Goal: Use online tool/utility

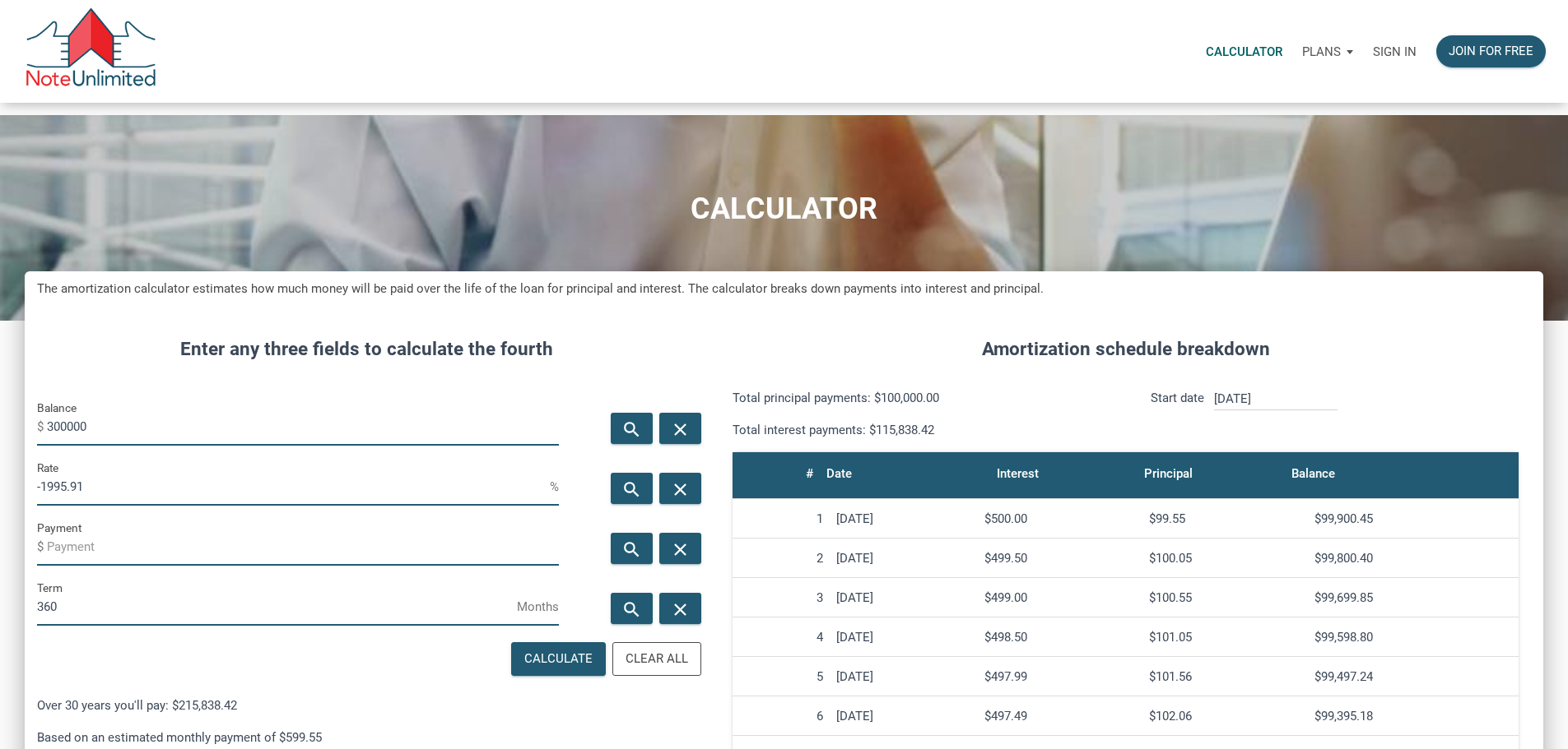
scroll to position [1006, 1494]
click at [101, 446] on input "300000" at bounding box center [302, 427] width 512 height 37
type input "3000"
type input "6"
type input "325000"
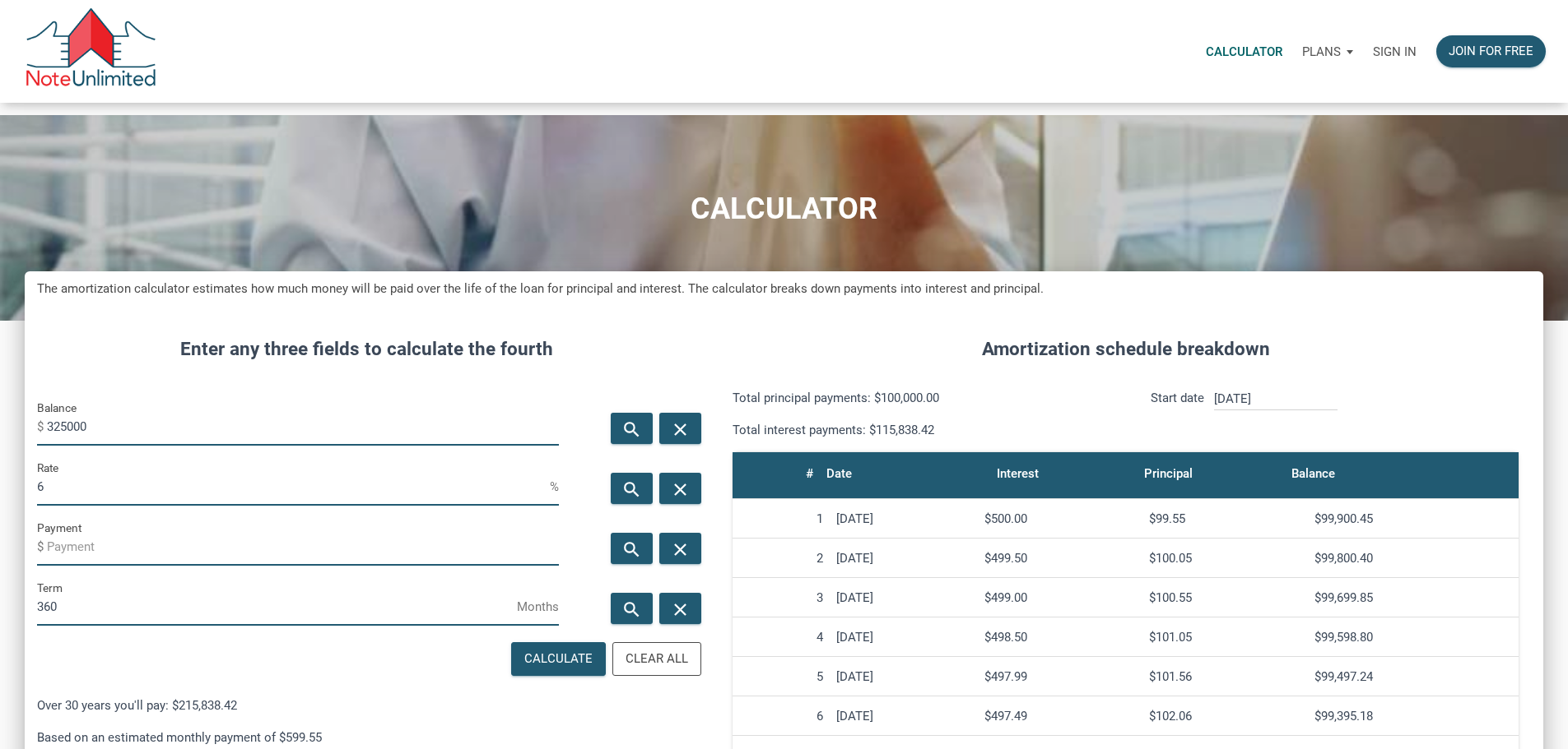
drag, startPoint x: 99, startPoint y: 532, endPoint x: 0, endPoint y: 532, distance: 99.0
click at [0, 532] on div "CALCULATOR The amortization calculator estimates how much money will be paid ov…" at bounding box center [784, 645] width 1568 height 1061
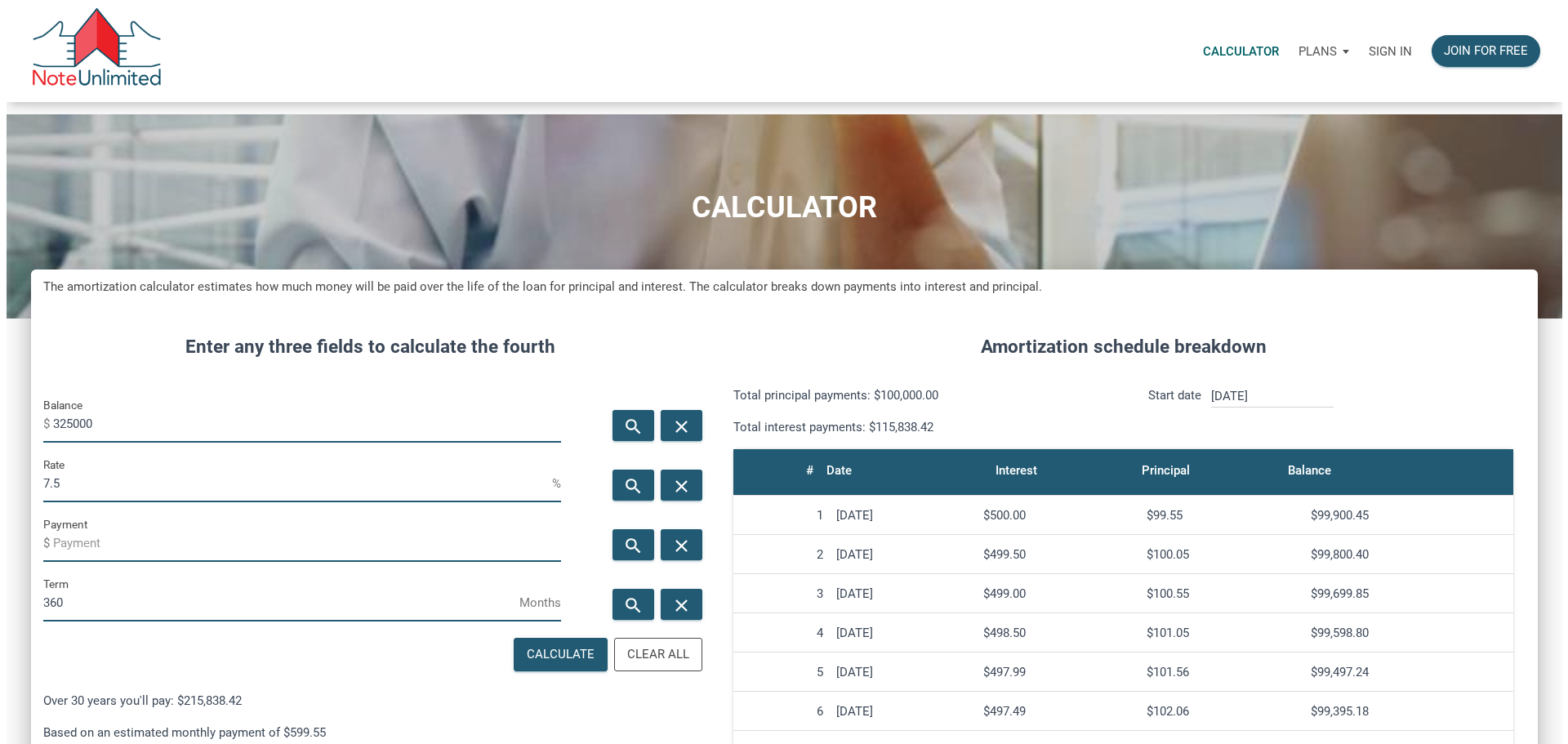
scroll to position [816162, 815338]
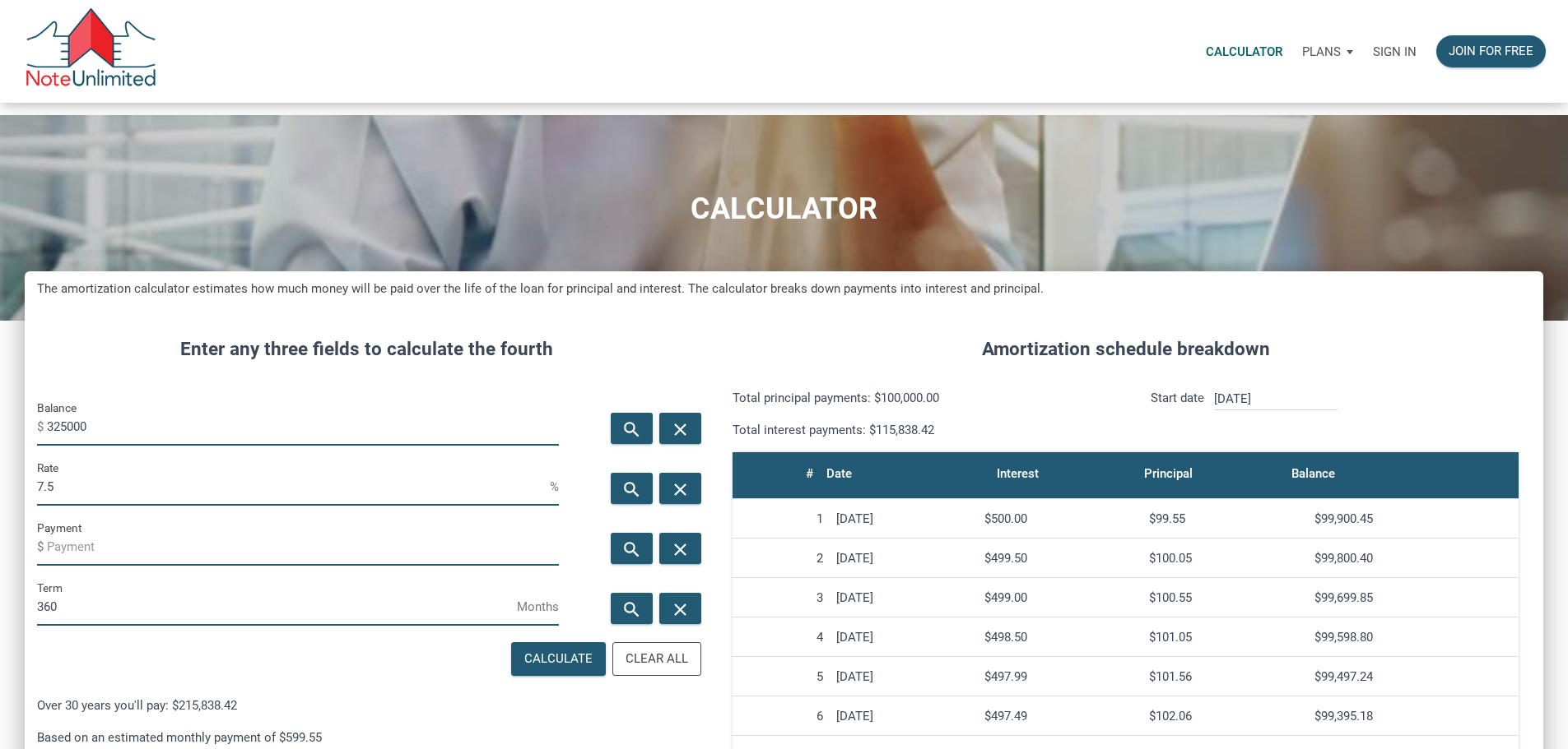
type input "7.5"
click at [611, 565] on div "search" at bounding box center [632, 548] width 42 height 31
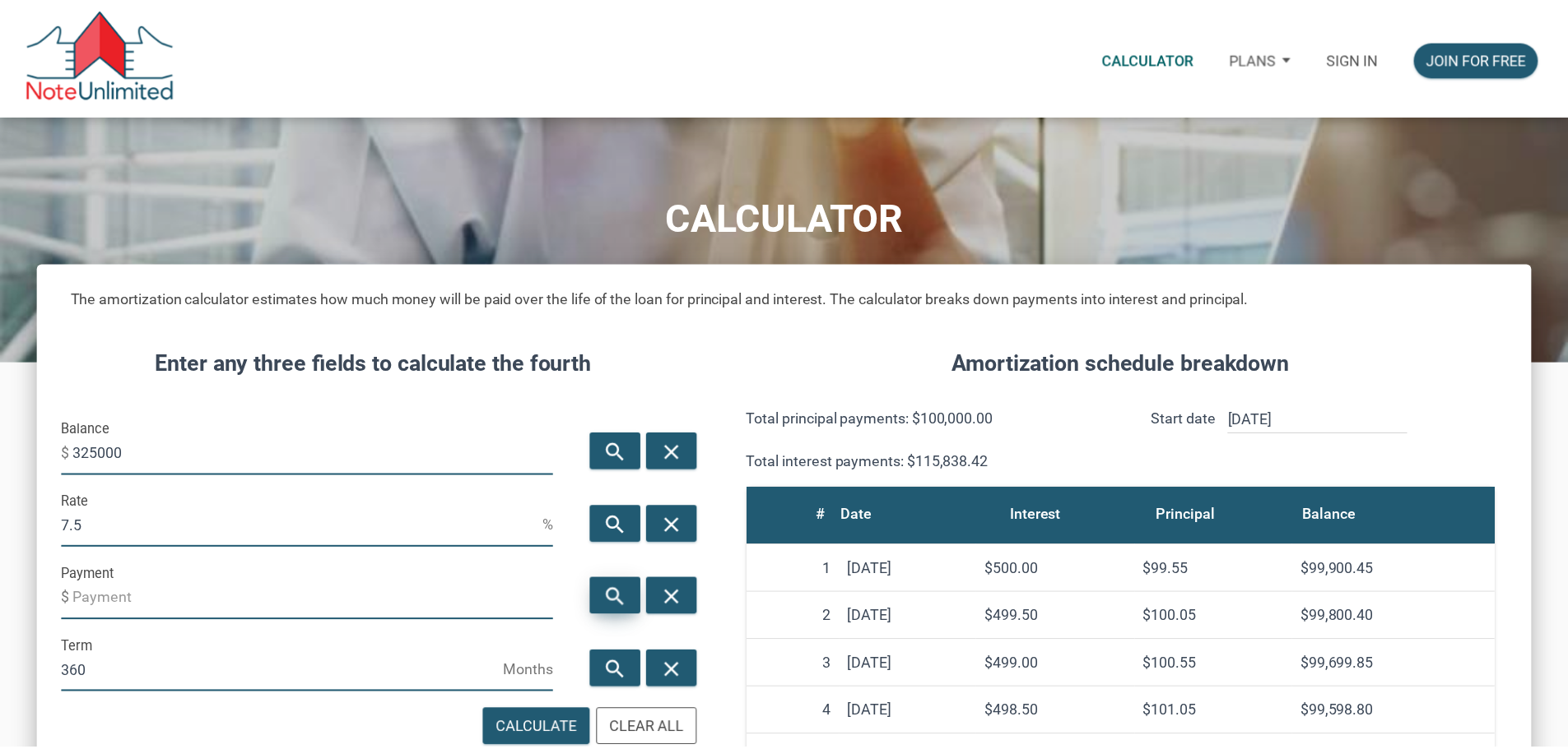
scroll to position [1006, 1506]
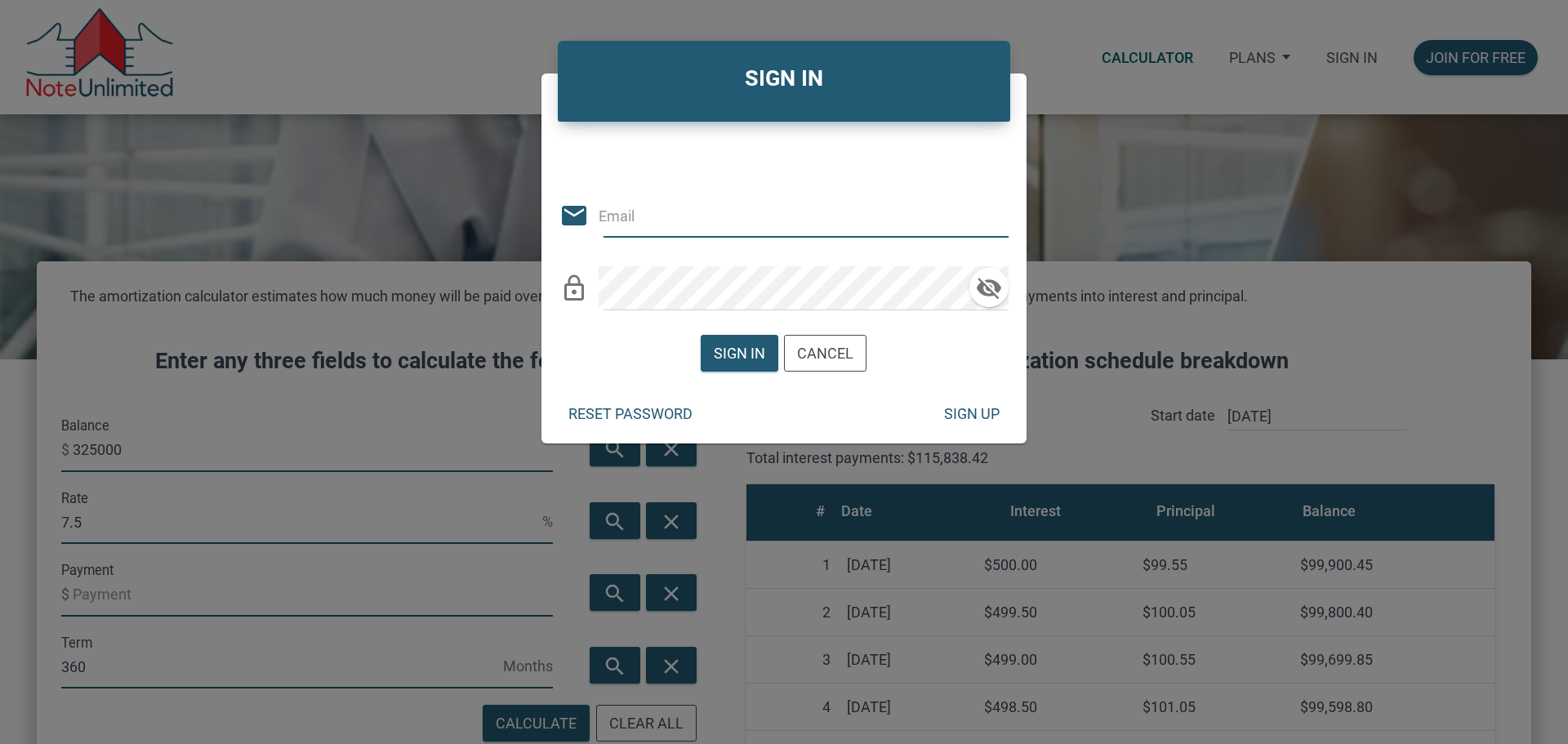
type input "[EMAIL_ADDRESS][DOMAIN_NAME]"
click at [743, 343] on div "Sign in" at bounding box center [739, 353] width 52 height 22
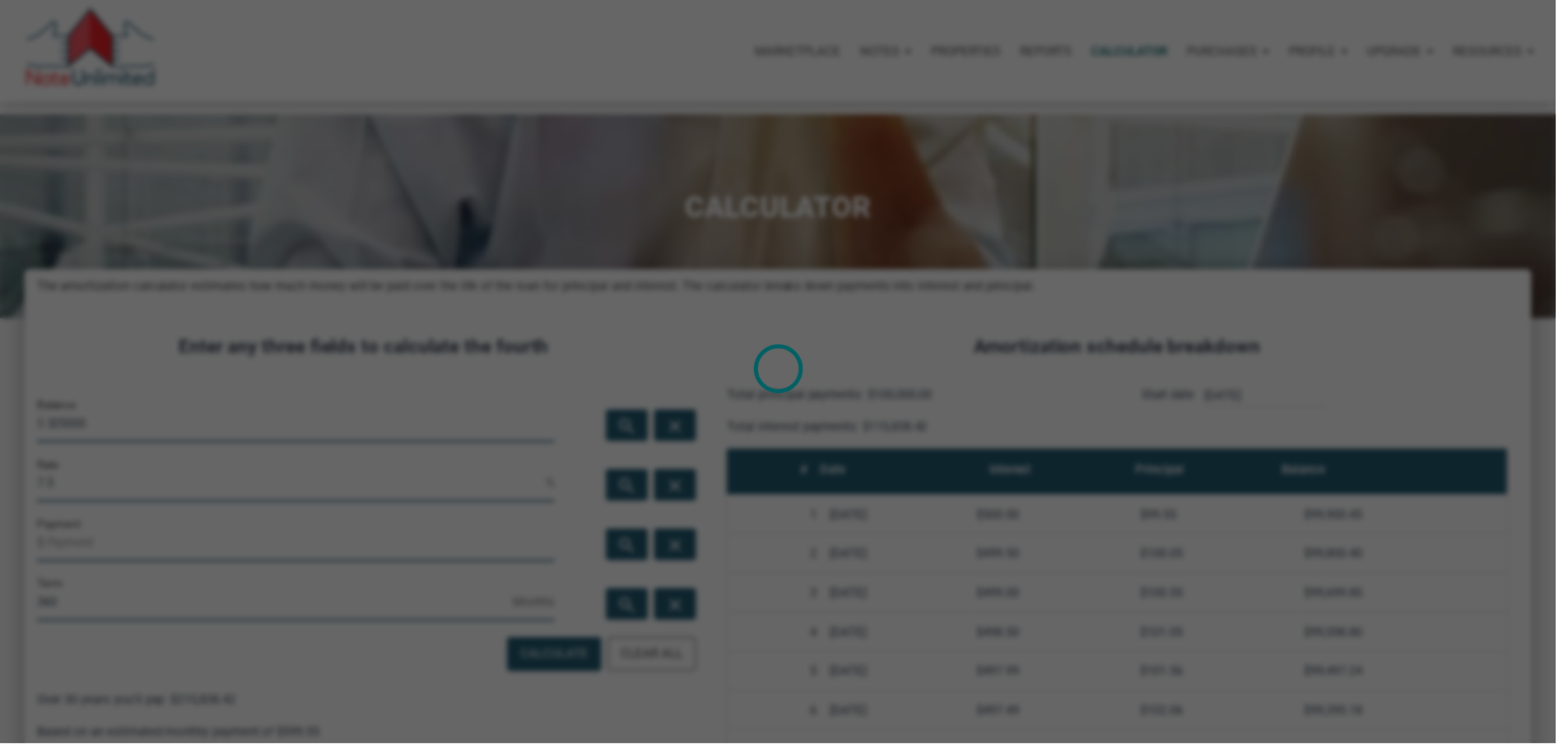
scroll to position [821647, 821508]
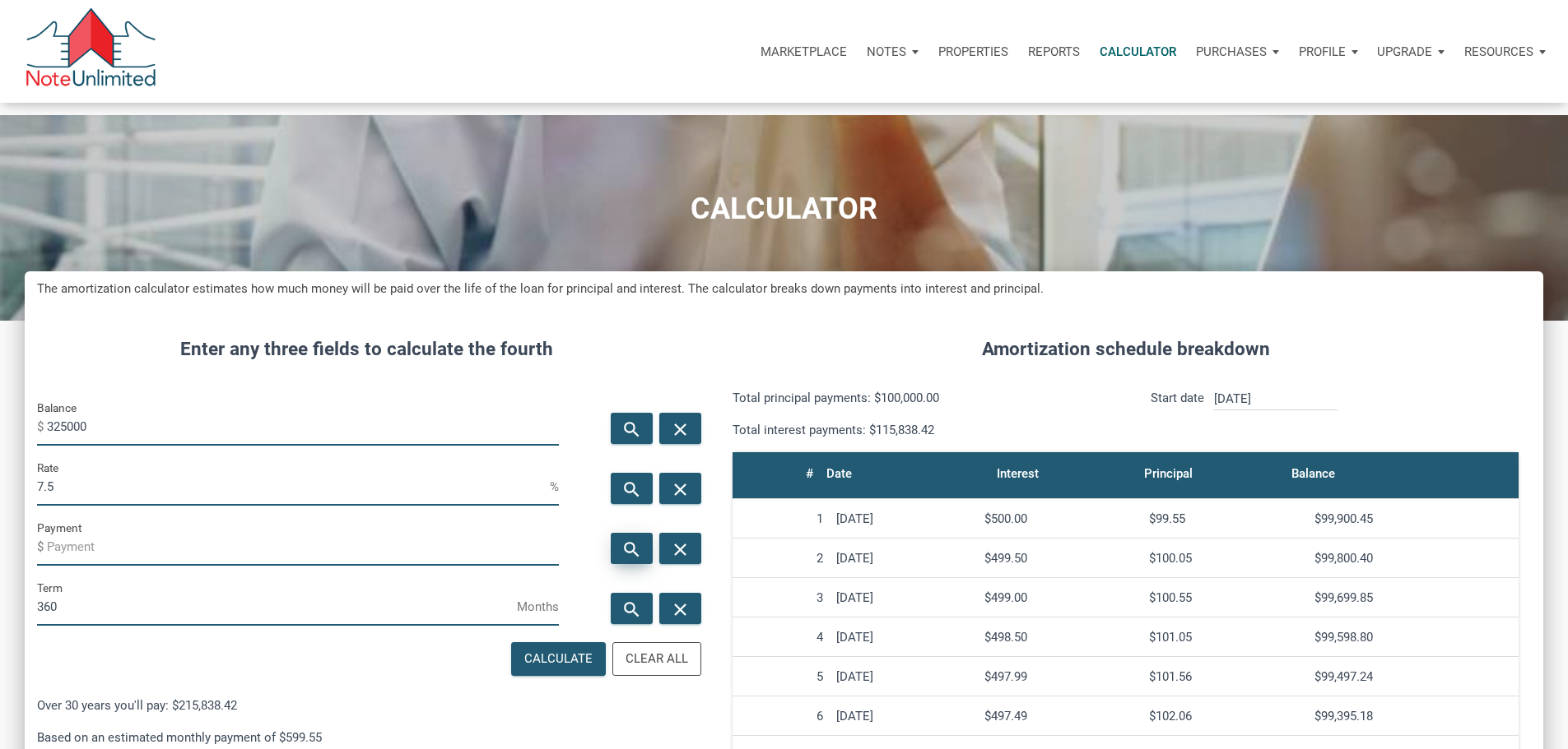
click at [622, 559] on icon "search" at bounding box center [632, 549] width 20 height 21
type input "-2272.45"
